Goal: Transaction & Acquisition: Obtain resource

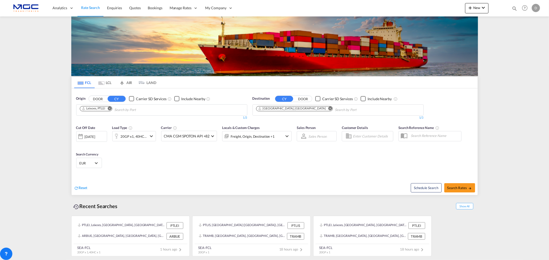
click at [328, 109] on md-icon "Remove" at bounding box center [330, 108] width 4 height 4
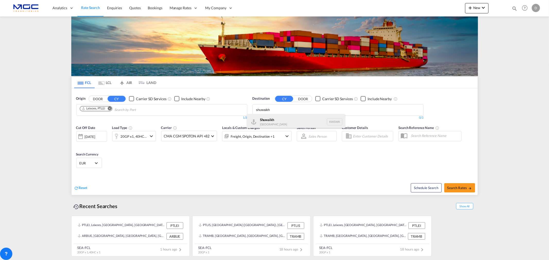
type input "shuwaikh"
click at [288, 121] on div "Shuwaikh [GEOGRAPHIC_DATA] KWSWK" at bounding box center [296, 121] width 98 height 15
click at [111, 108] on md-icon "Remove" at bounding box center [110, 108] width 4 height 4
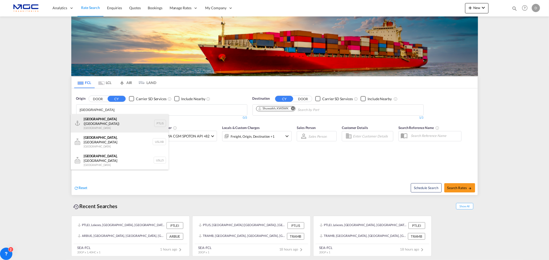
type input "[GEOGRAPHIC_DATA]"
click at [121, 124] on div "[GEOGRAPHIC_DATA] ([GEOGRAPHIC_DATA]) [GEOGRAPHIC_DATA] PTLIS" at bounding box center [120, 123] width 98 height 19
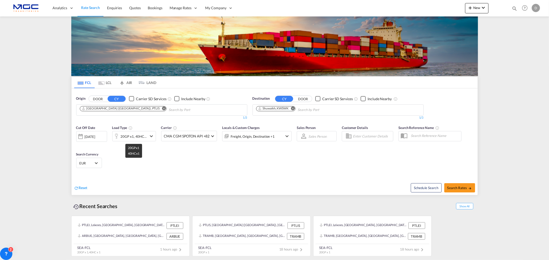
click at [138, 137] on div "20GP x1, 40HC x1" at bounding box center [134, 136] width 26 height 7
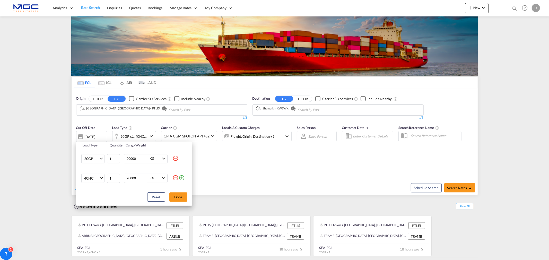
click at [176, 158] on md-icon "icon-minus-circle-outline" at bounding box center [175, 158] width 6 height 6
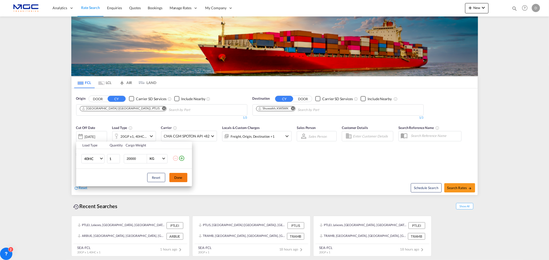
click at [175, 182] on button "Done" at bounding box center [178, 177] width 18 height 9
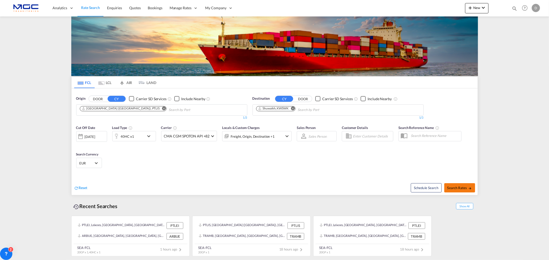
click at [457, 191] on button "Search Rates" at bounding box center [459, 187] width 31 height 9
type input "PTLIS to KWSWK / [DATE]"
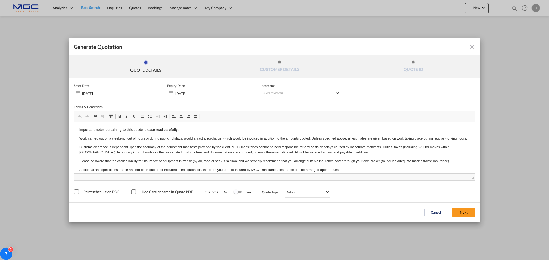
click at [272, 93] on md-select "Select Incoterms CIF - export Cost,Insurance and Freight EXW - export Ex Works …" at bounding box center [300, 93] width 80 height 9
click at [469, 215] on md-backdrop at bounding box center [274, 130] width 549 height 260
click at [459, 213] on button "Next" at bounding box center [463, 212] width 23 height 9
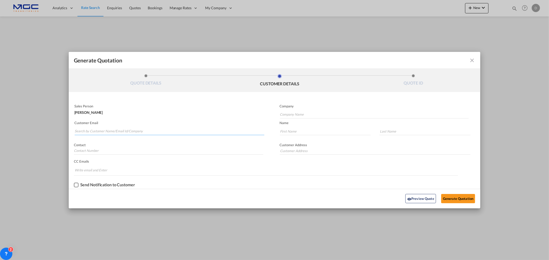
drag, startPoint x: 87, startPoint y: 134, endPoint x: 86, endPoint y: 130, distance: 3.9
click at [87, 133] on input "Search by Customer Name/Email Id/Company" at bounding box center [170, 132] width 190 height 8
paste input "[EMAIL_ADDRESS][DOMAIN_NAME]"
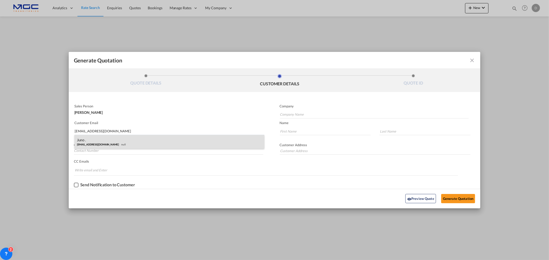
type input "[EMAIL_ADDRESS][DOMAIN_NAME]"
click at [161, 142] on div "Juno . [EMAIL_ADDRESS][DOMAIN_NAME] null" at bounding box center [169, 142] width 190 height 14
type input "UAGSCO SHIPPING & LOGISTICS CO. W.L.L."
type input "Juno"
type input "."
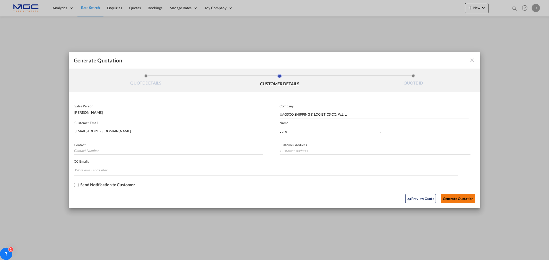
click at [448, 199] on button "Generate Quotation" at bounding box center [458, 198] width 34 height 9
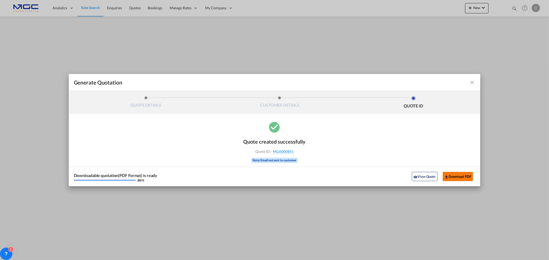
click at [457, 171] on div "Downloadable quotation(PDF Format) is ready 100 % View Quote Download PDF" at bounding box center [275, 177] width 412 height 20
click at [457, 176] on button "Download PDF" at bounding box center [457, 176] width 31 height 9
